Goal: Use online tool/utility: Utilize a website feature to perform a specific function

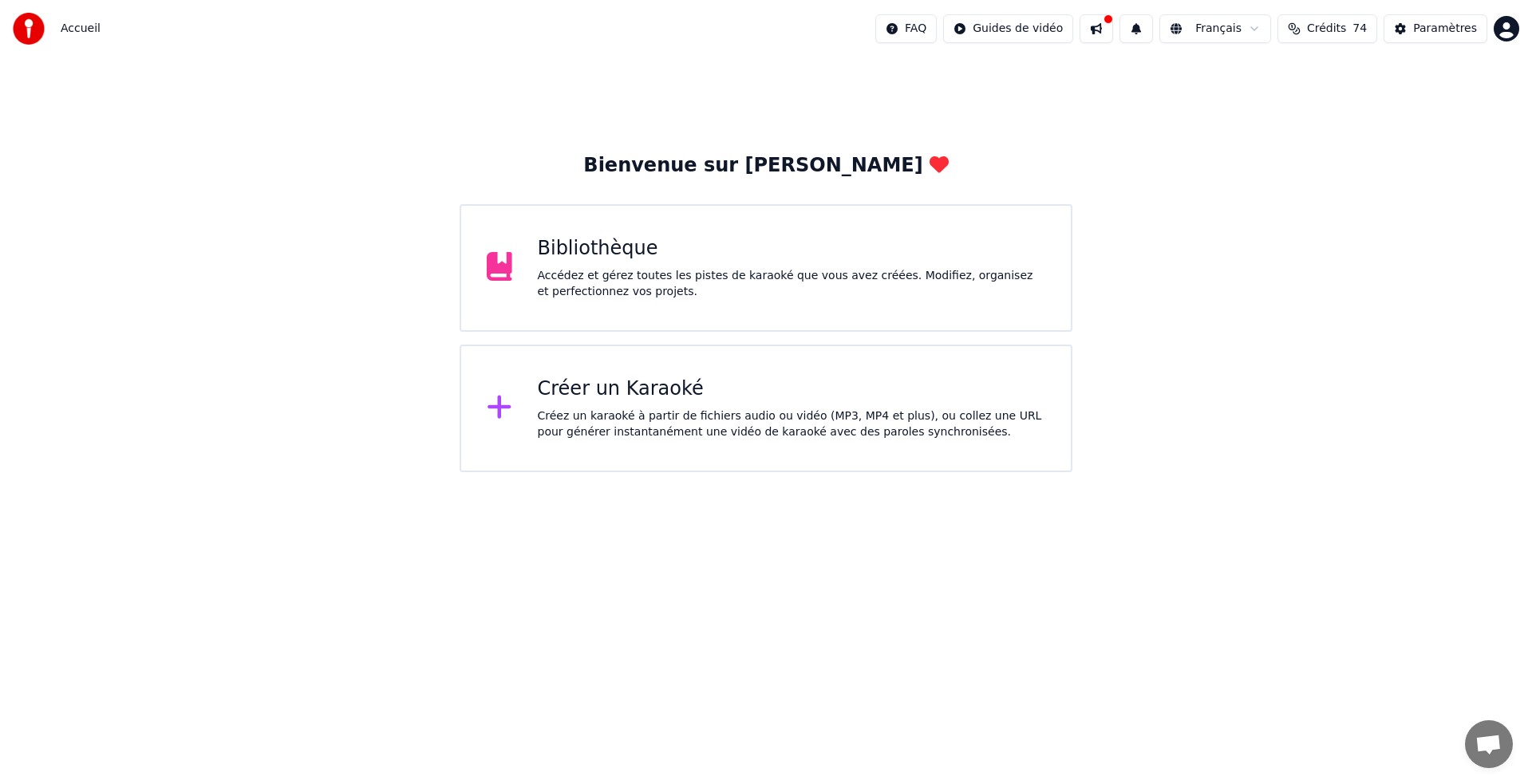
click at [627, 404] on div "Créer un Karaoké Créez un karaoké à partir de fichiers audio ou vidéo (MP3, MP4…" at bounding box center [792, 408] width 508 height 64
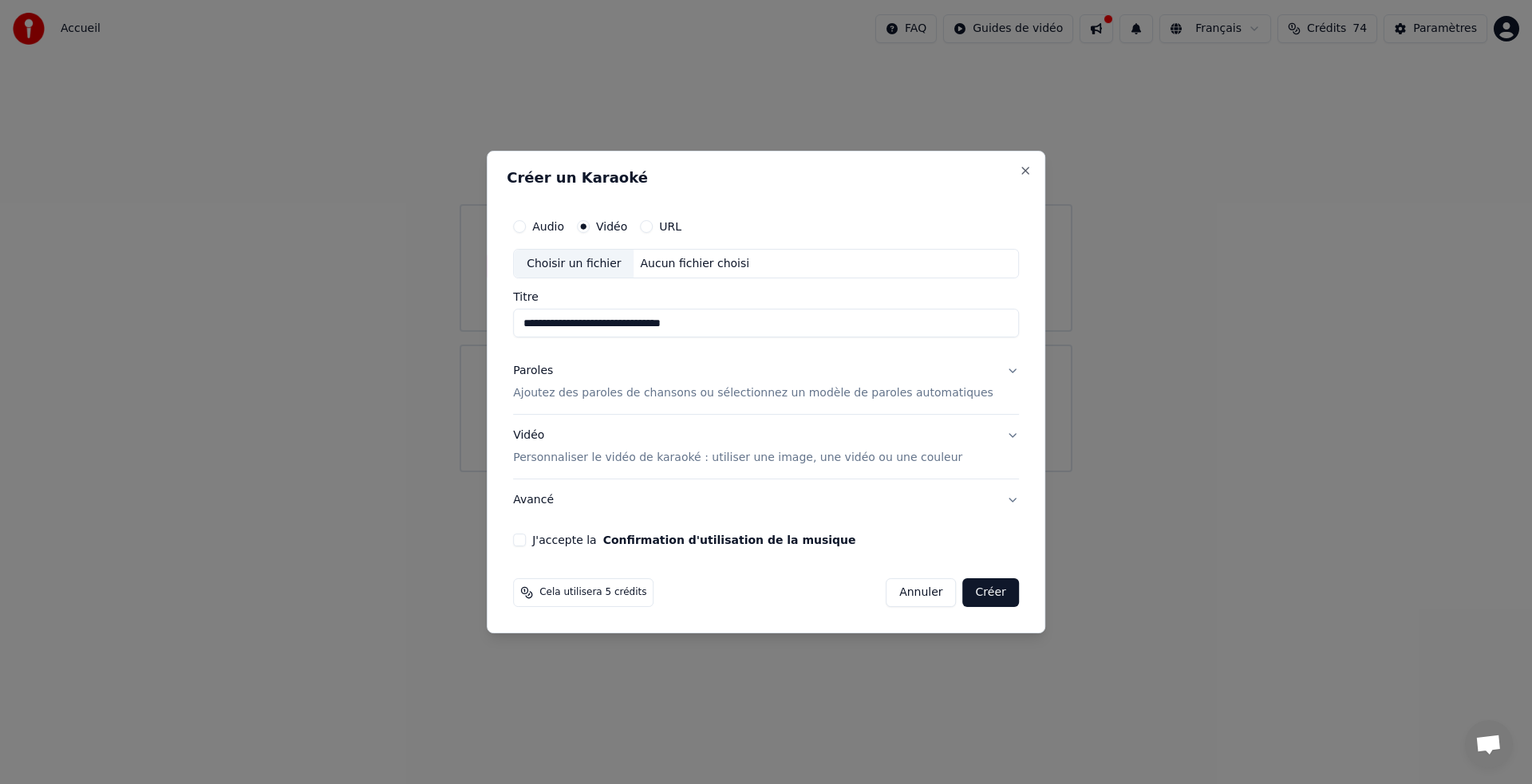
click at [591, 257] on div "Choisir un fichier" at bounding box center [574, 264] width 120 height 29
click at [611, 319] on input "**********" at bounding box center [766, 324] width 506 height 29
type input "*"
type input "**********"
click at [607, 392] on p "Ajoutez des paroles de chansons ou sélectionnez un modèle de paroles automatiqu…" at bounding box center [754, 394] width 480 height 16
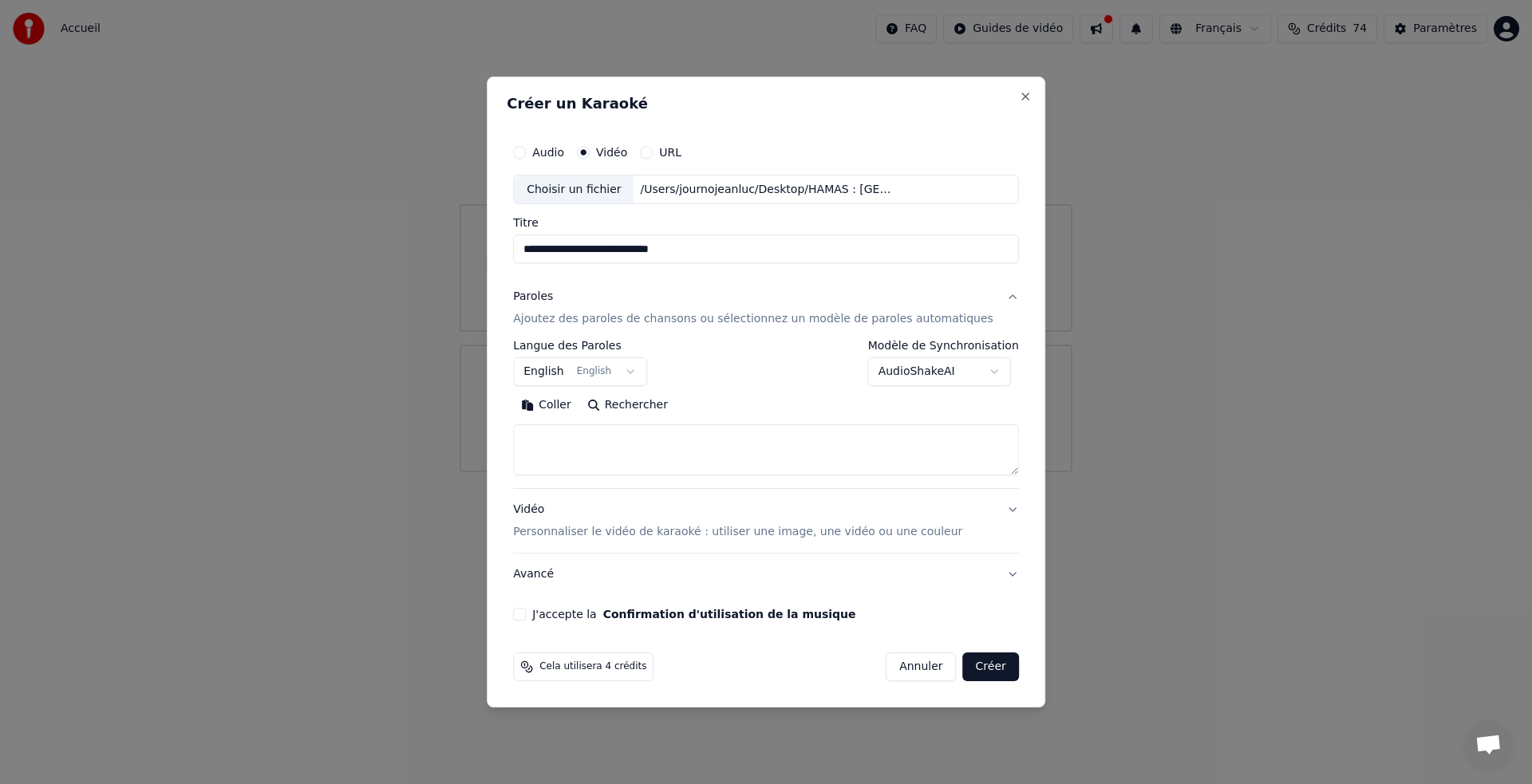
click at [638, 368] on button "English English" at bounding box center [580, 373] width 134 height 29
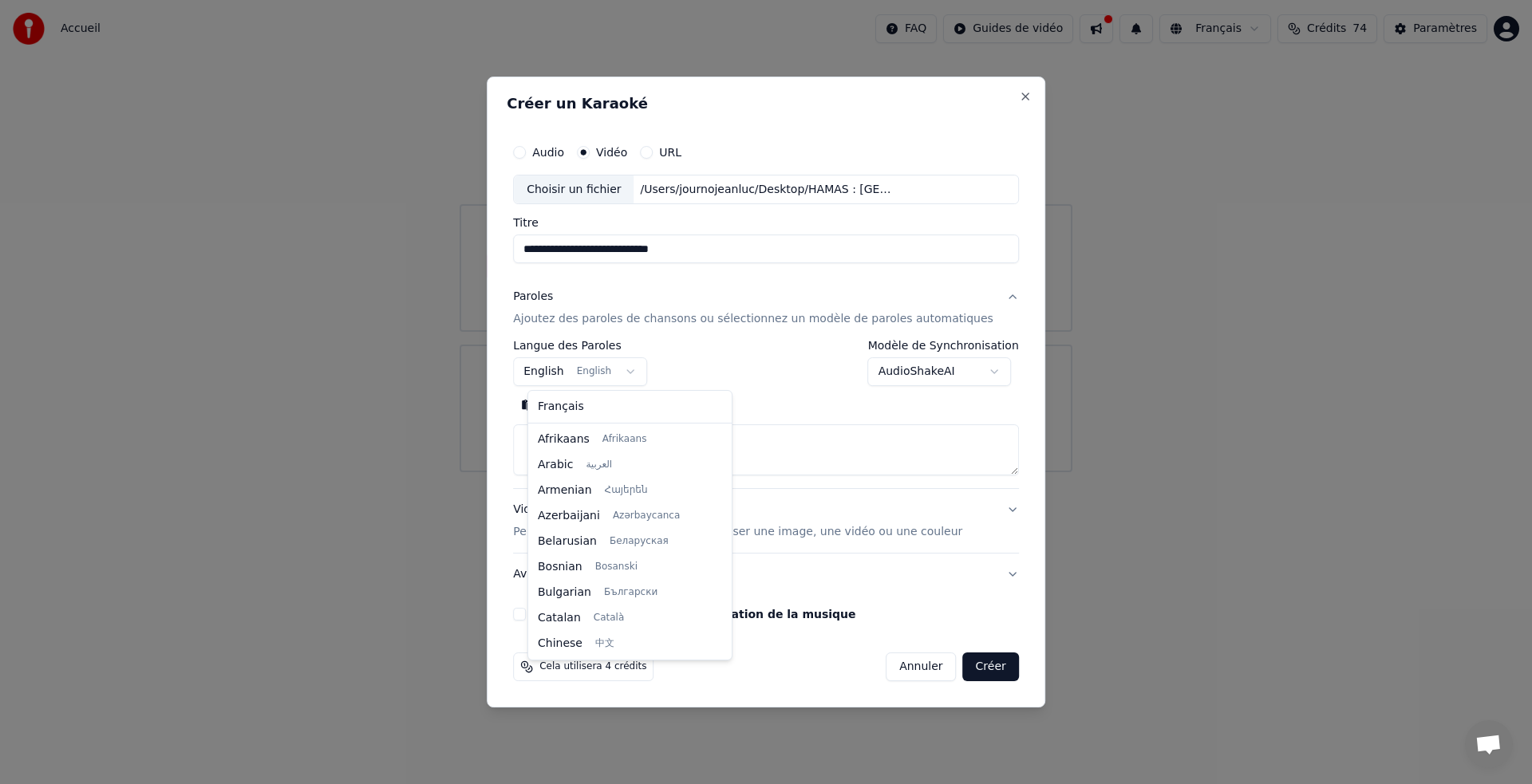
scroll to position [128, 0]
select select "**"
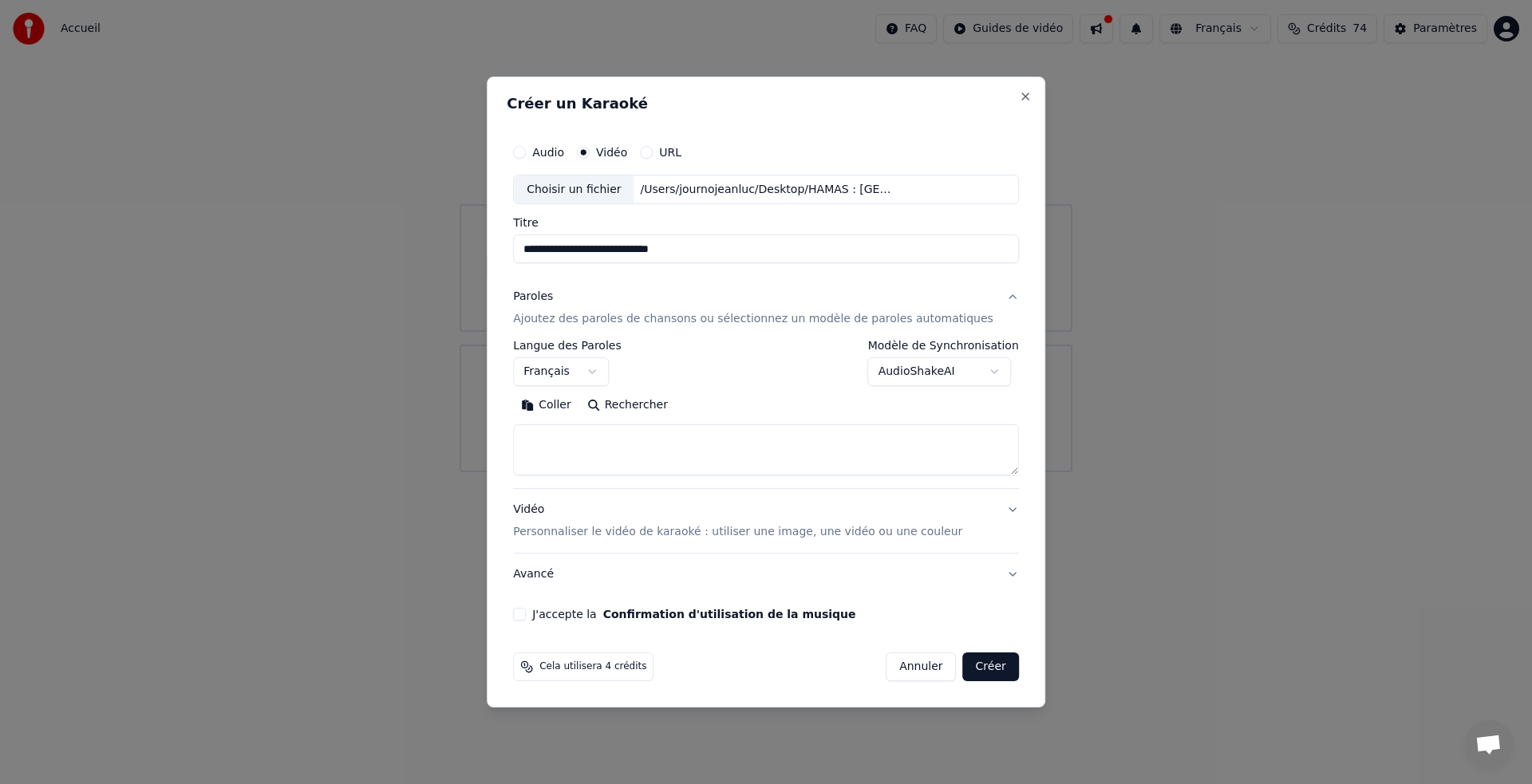
click at [566, 400] on button "Coller" at bounding box center [547, 406] width 66 height 26
type textarea "**********"
click at [975, 666] on button "Créer" at bounding box center [991, 667] width 56 height 29
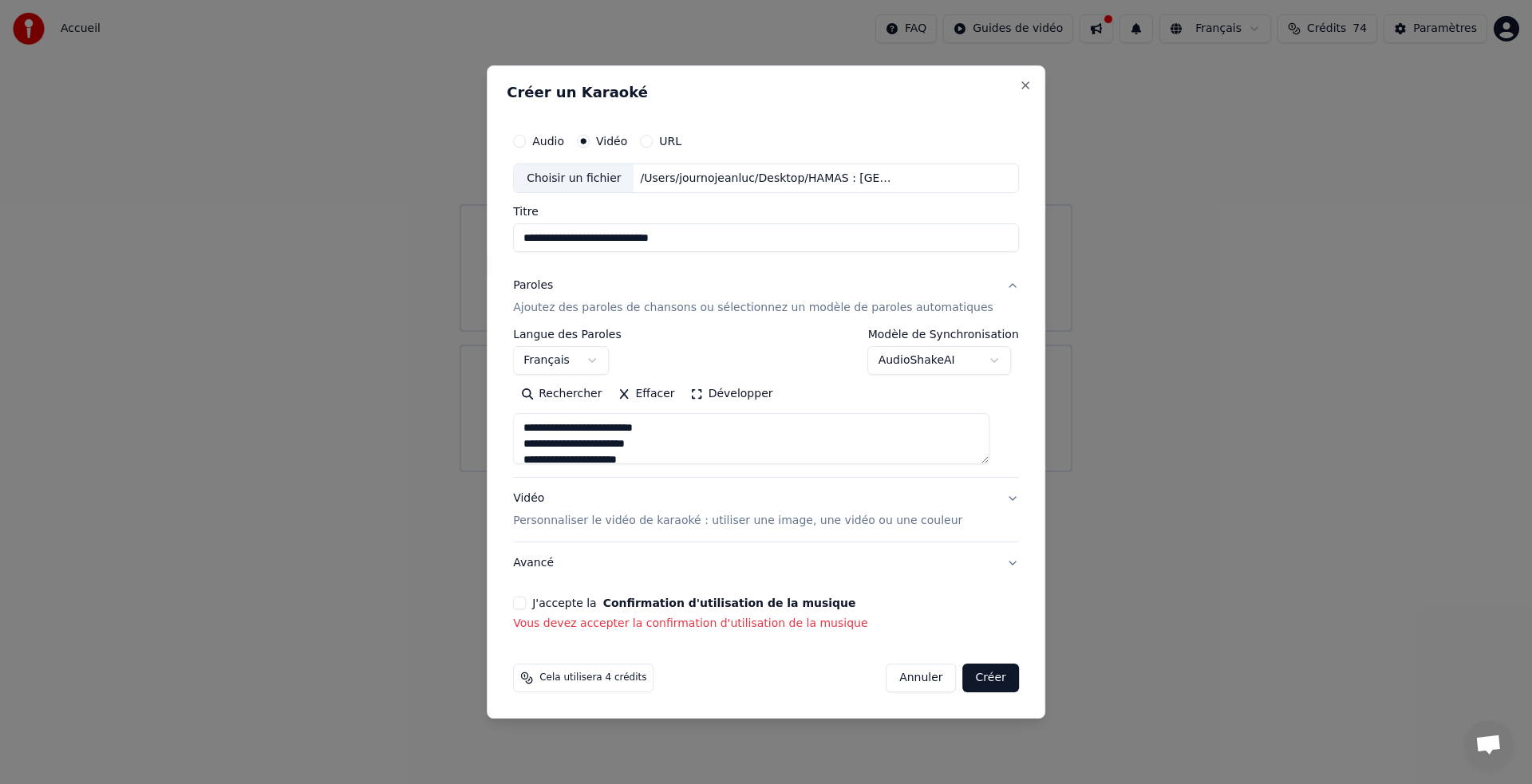
click at [526, 605] on button "J'accepte la Confirmation d'utilisation de la musique" at bounding box center [519, 603] width 13 height 13
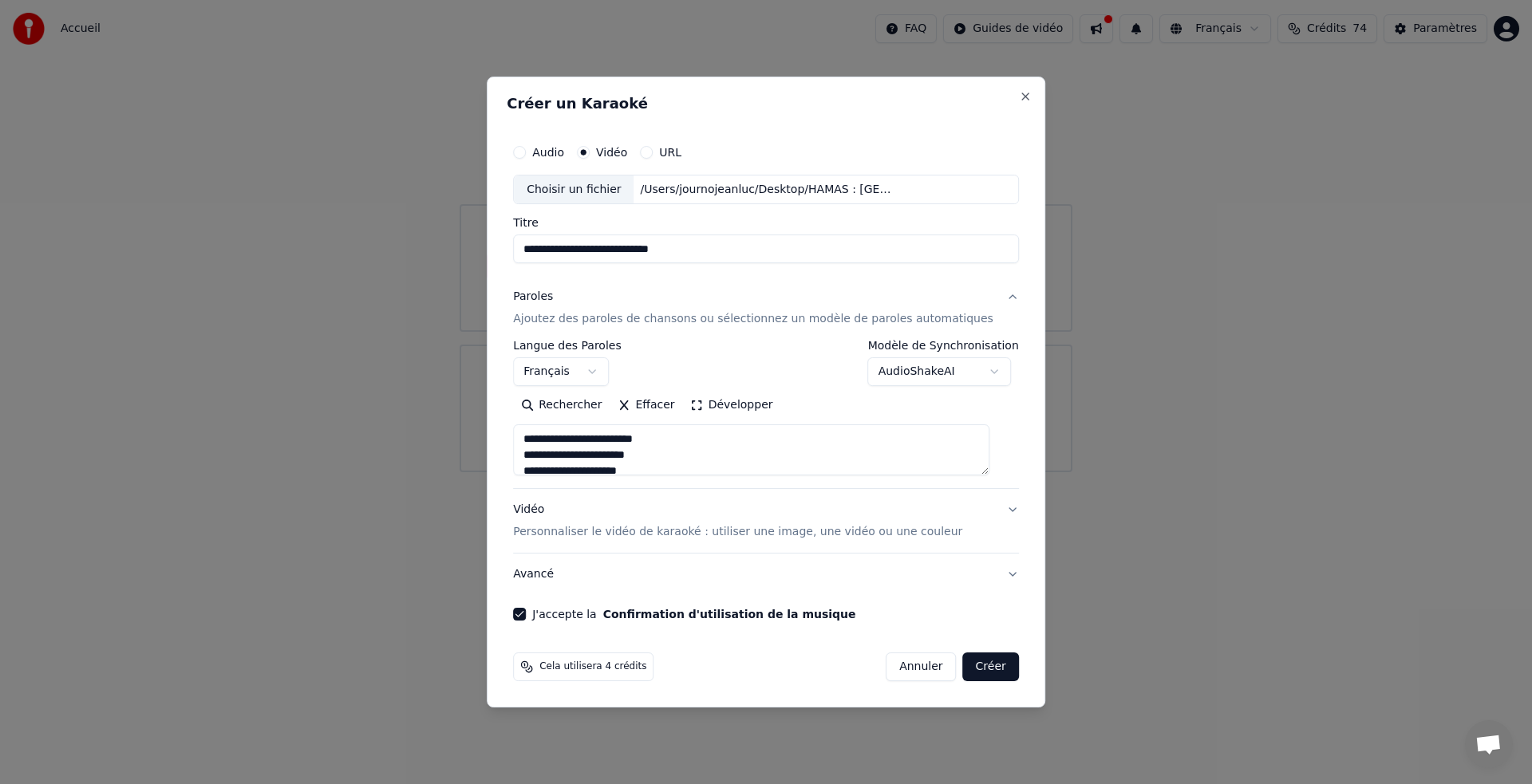
click at [990, 664] on button "Créer" at bounding box center [991, 667] width 56 height 29
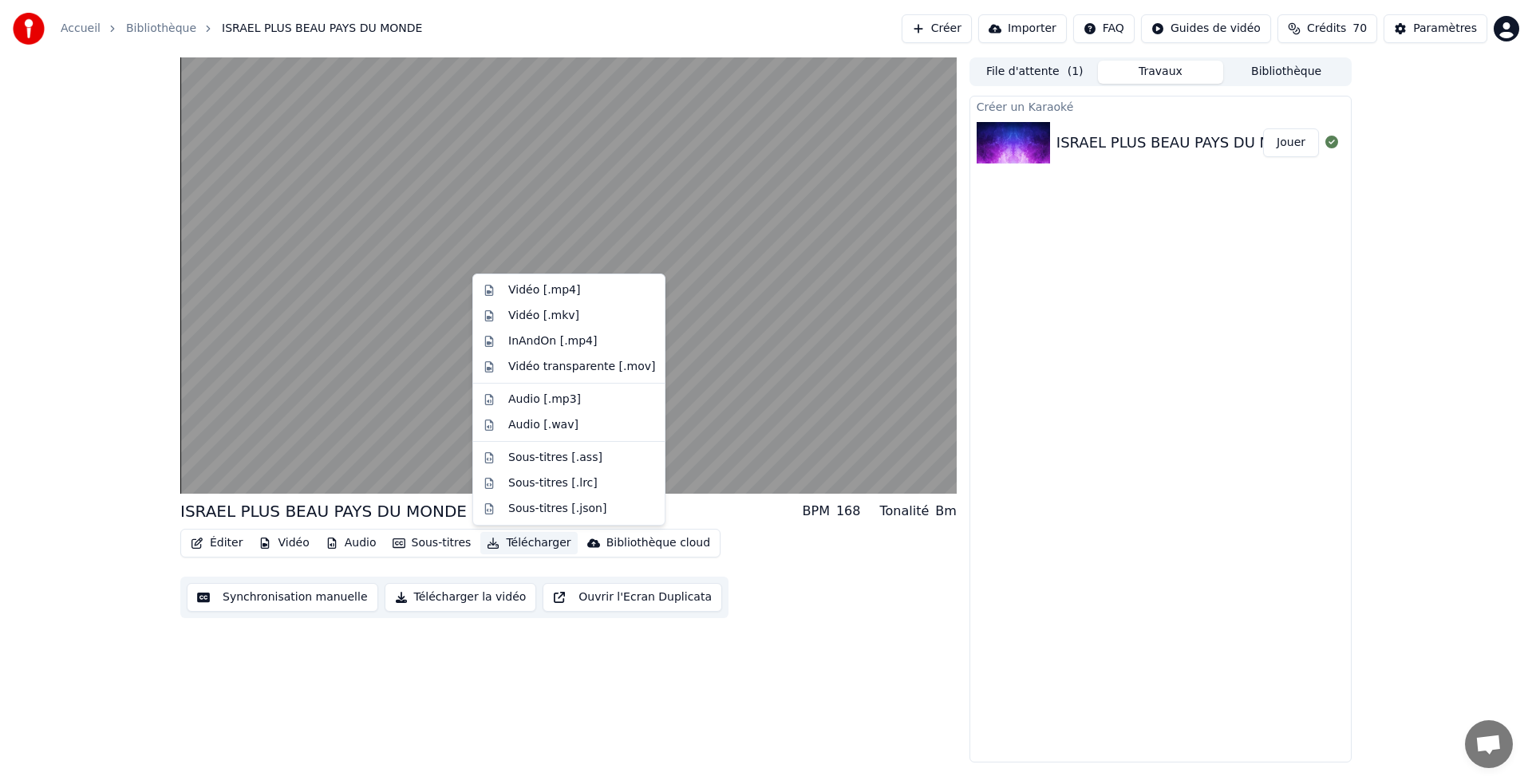
click at [529, 538] on button "Télécharger" at bounding box center [528, 543] width 96 height 22
click at [536, 292] on div "Vidéo [.mp4]" at bounding box center [544, 290] width 72 height 16
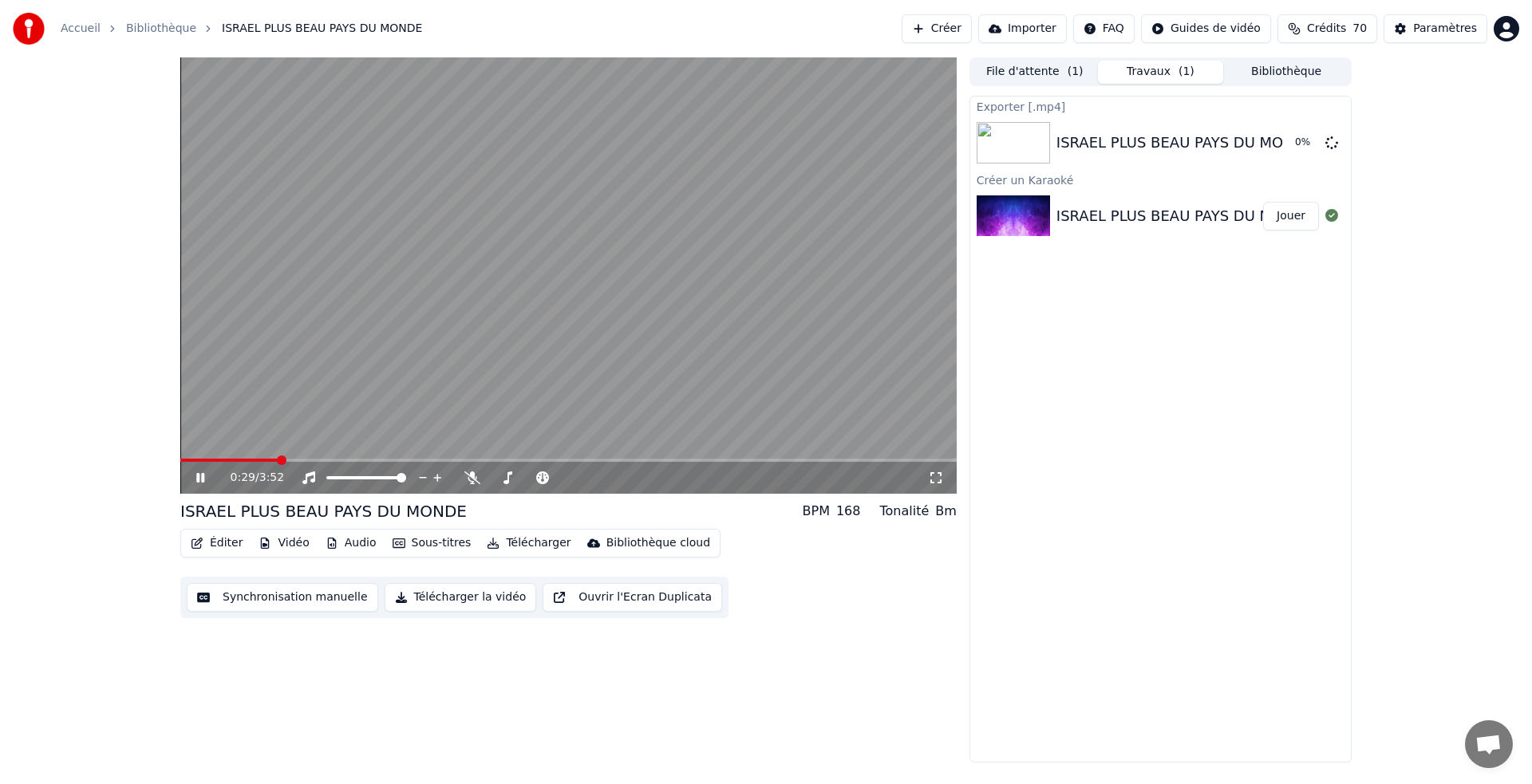
drag, startPoint x: 273, startPoint y: 462, endPoint x: 208, endPoint y: 463, distance: 65.0
click at [208, 463] on div "0:29 / 3:52" at bounding box center [569, 478] width 777 height 31
click at [181, 465] on span at bounding box center [185, 460] width 9 height 9
click at [468, 474] on icon at bounding box center [472, 478] width 16 height 13
click at [181, 459] on span at bounding box center [185, 460] width 9 height 9
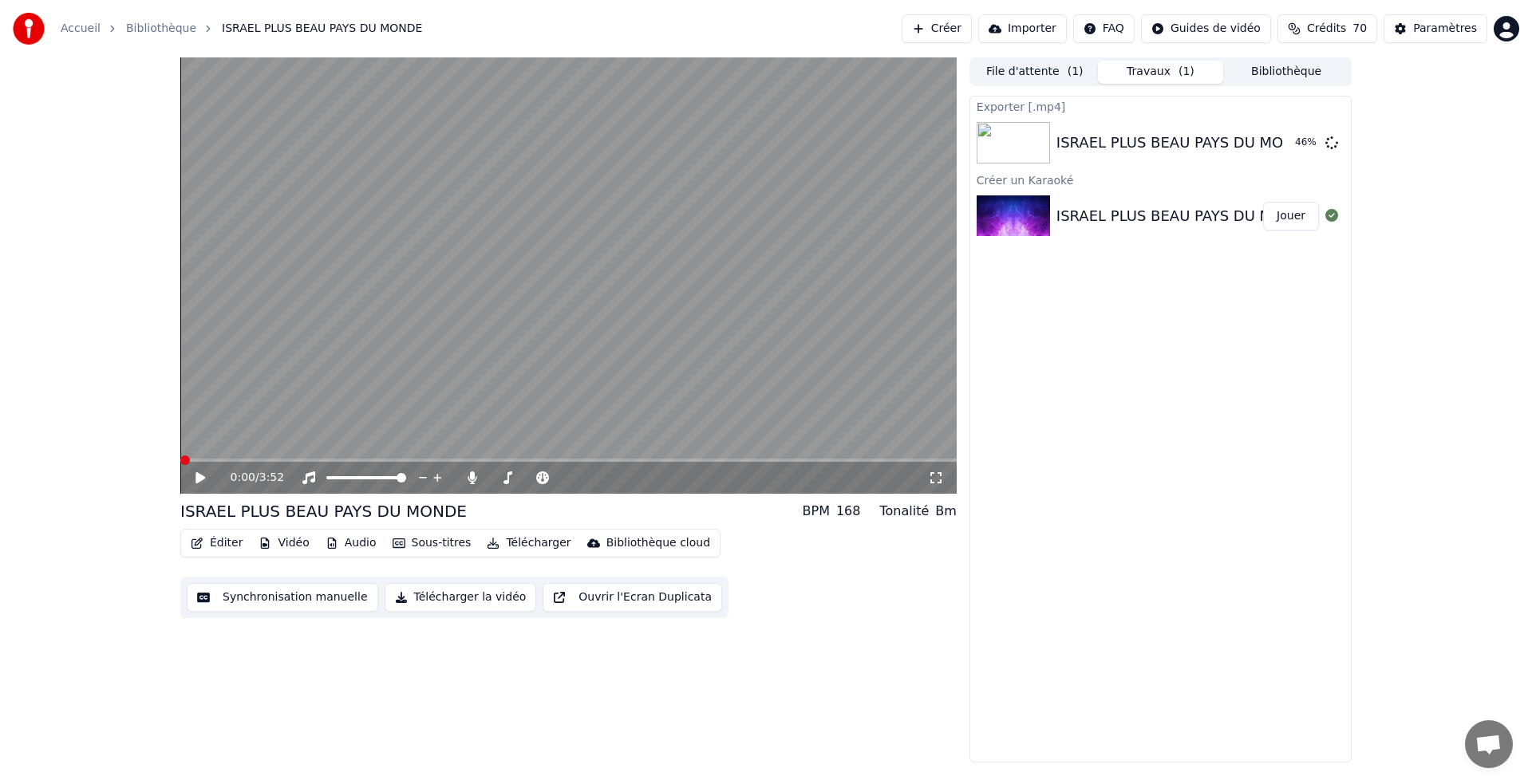
click at [181, 465] on span at bounding box center [185, 460] width 9 height 9
click at [939, 476] on icon at bounding box center [936, 478] width 16 height 13
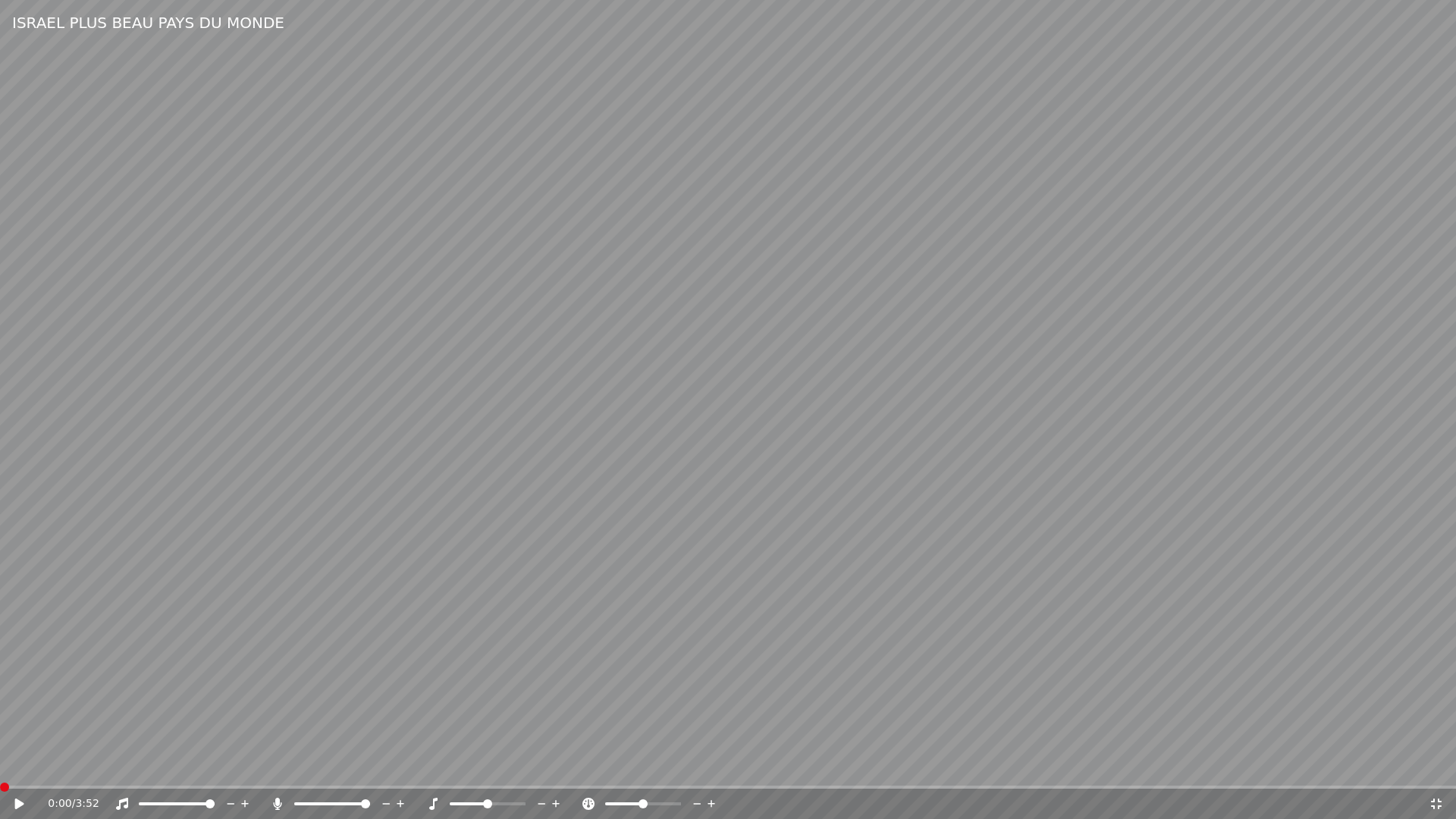
click at [18, 745] on icon at bounding box center [30, 804] width 36 height 12
